Goal: Task Accomplishment & Management: Manage account settings

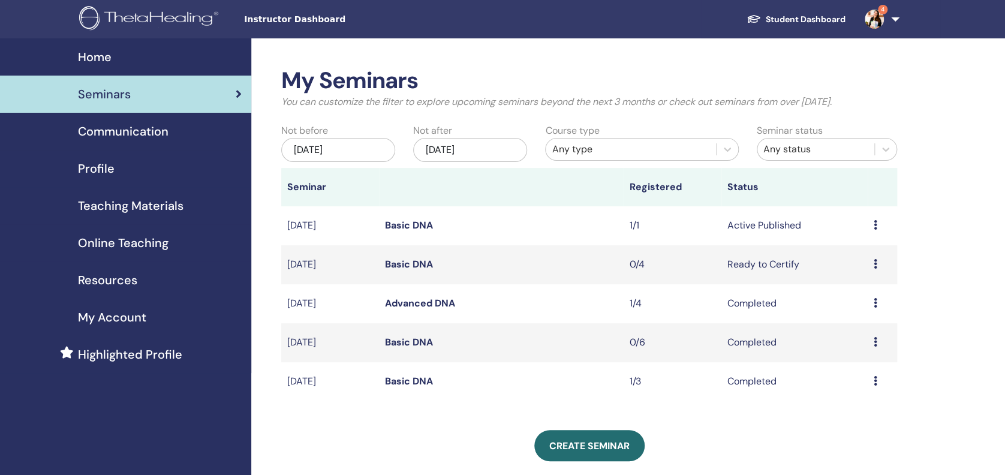
click at [396, 221] on link "Basic DNA" at bounding box center [409, 225] width 48 height 13
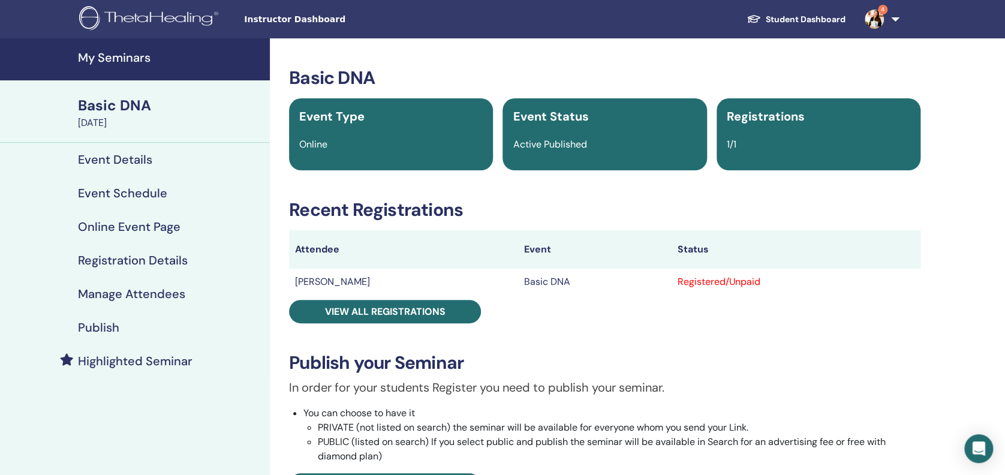
scroll to position [80, 0]
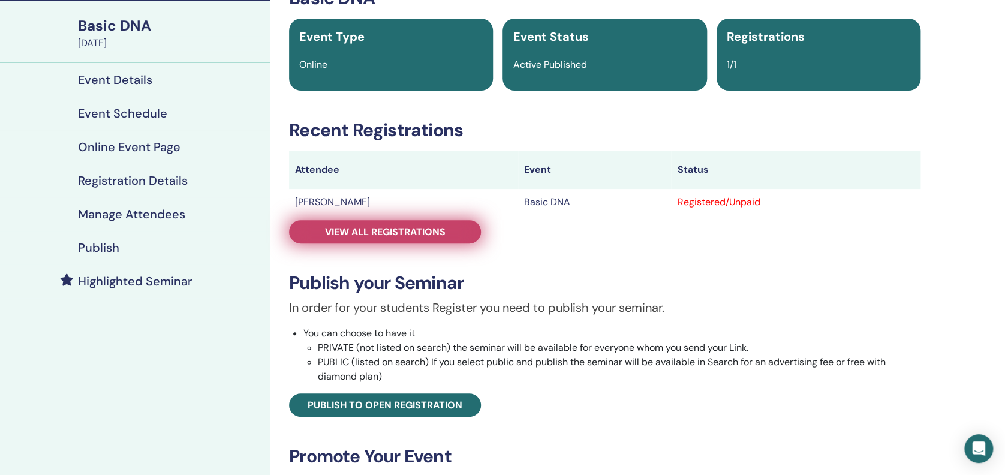
click at [438, 230] on span "View all registrations" at bounding box center [385, 231] width 121 height 13
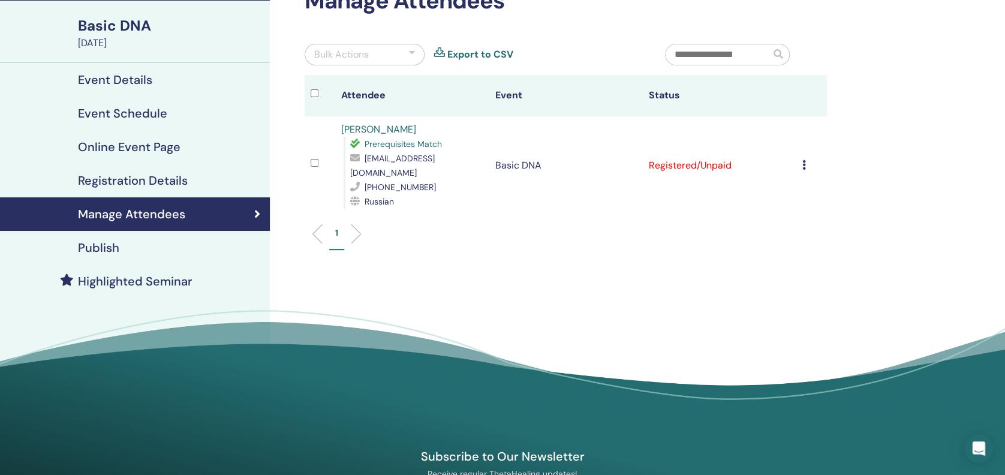
click at [802, 160] on icon at bounding box center [804, 165] width 4 height 10
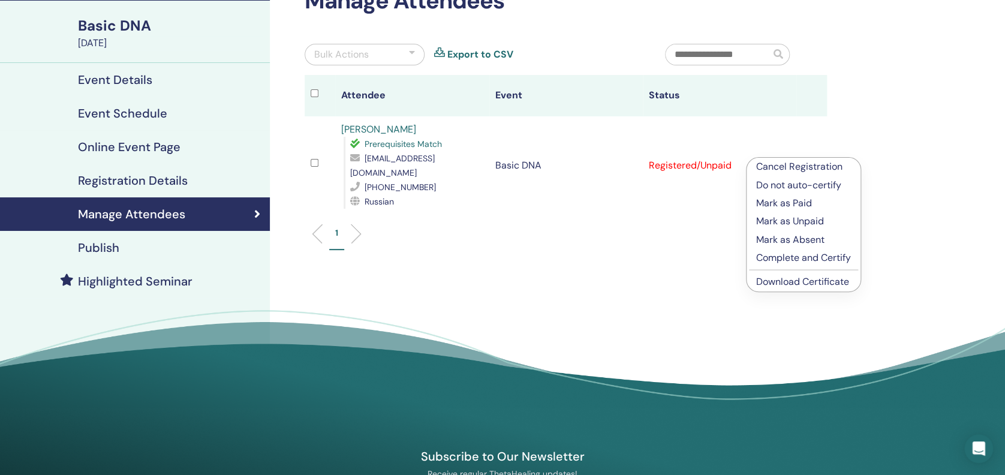
click at [787, 201] on p "Mark as Paid" at bounding box center [803, 203] width 95 height 14
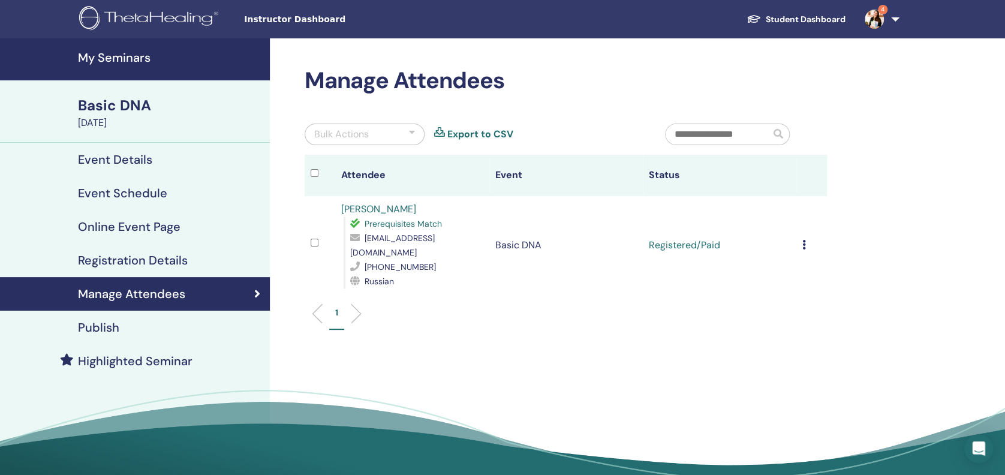
click at [797, 235] on td "Cancel Registration Do not auto-certify Mark as Paid Mark as Unpaid Mark as Abs…" at bounding box center [811, 245] width 31 height 98
click at [799, 239] on td "Cancel Registration Do not auto-certify Mark as Paid Mark as Unpaid Mark as Abs…" at bounding box center [811, 245] width 31 height 98
click at [802, 240] on icon at bounding box center [804, 245] width 4 height 10
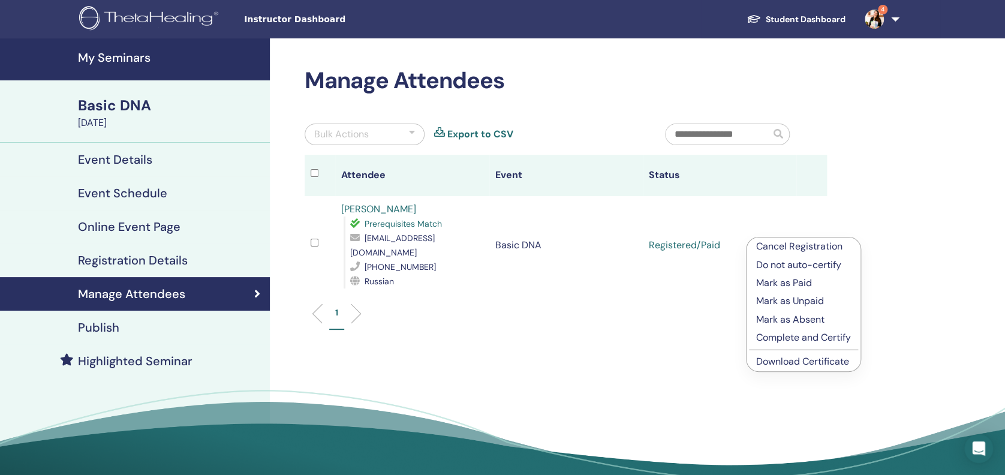
click at [793, 367] on link "Download Certificate" at bounding box center [802, 361] width 93 height 13
